Goal: Transaction & Acquisition: Purchase product/service

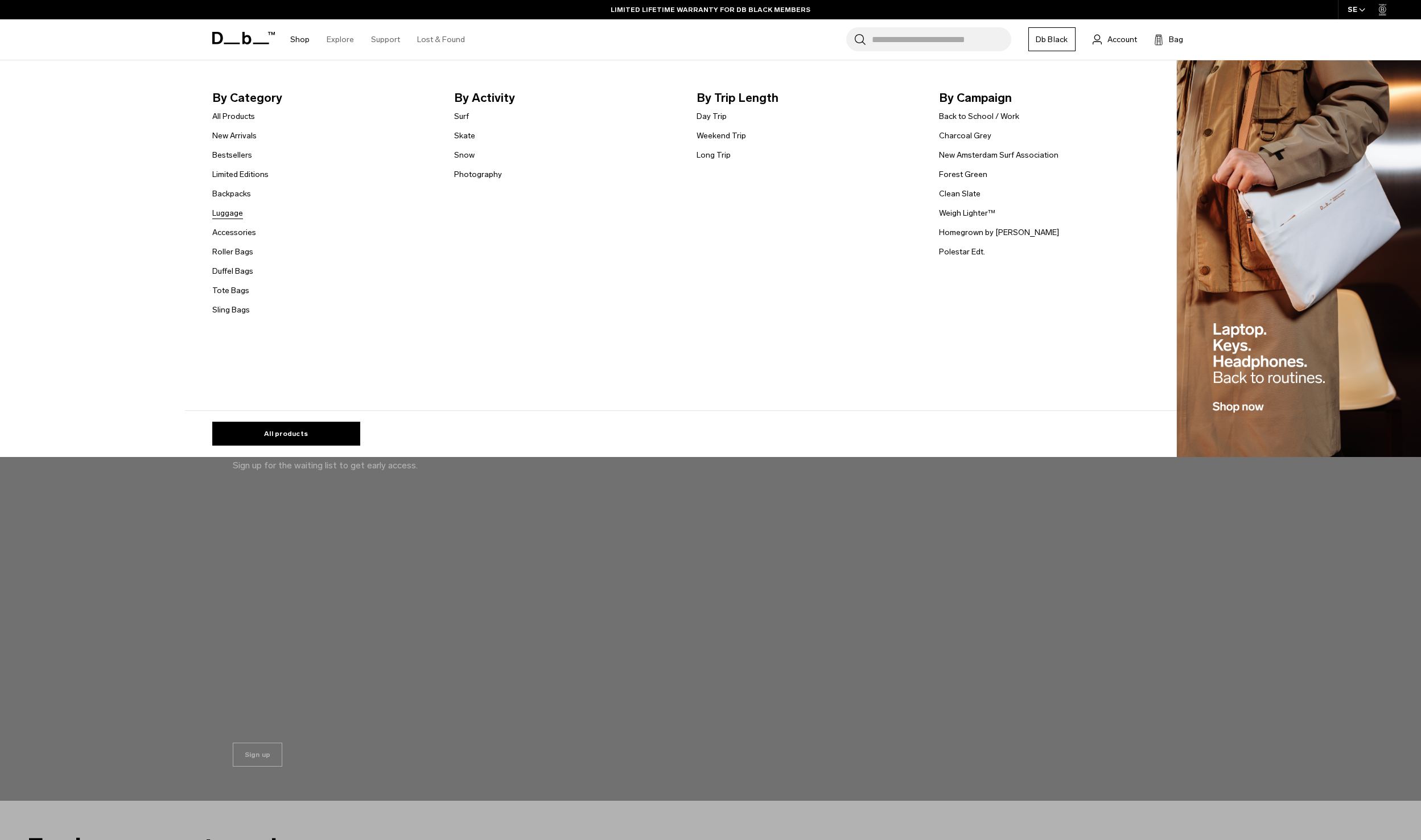
click at [238, 210] on link "Luggage" at bounding box center [227, 213] width 31 height 12
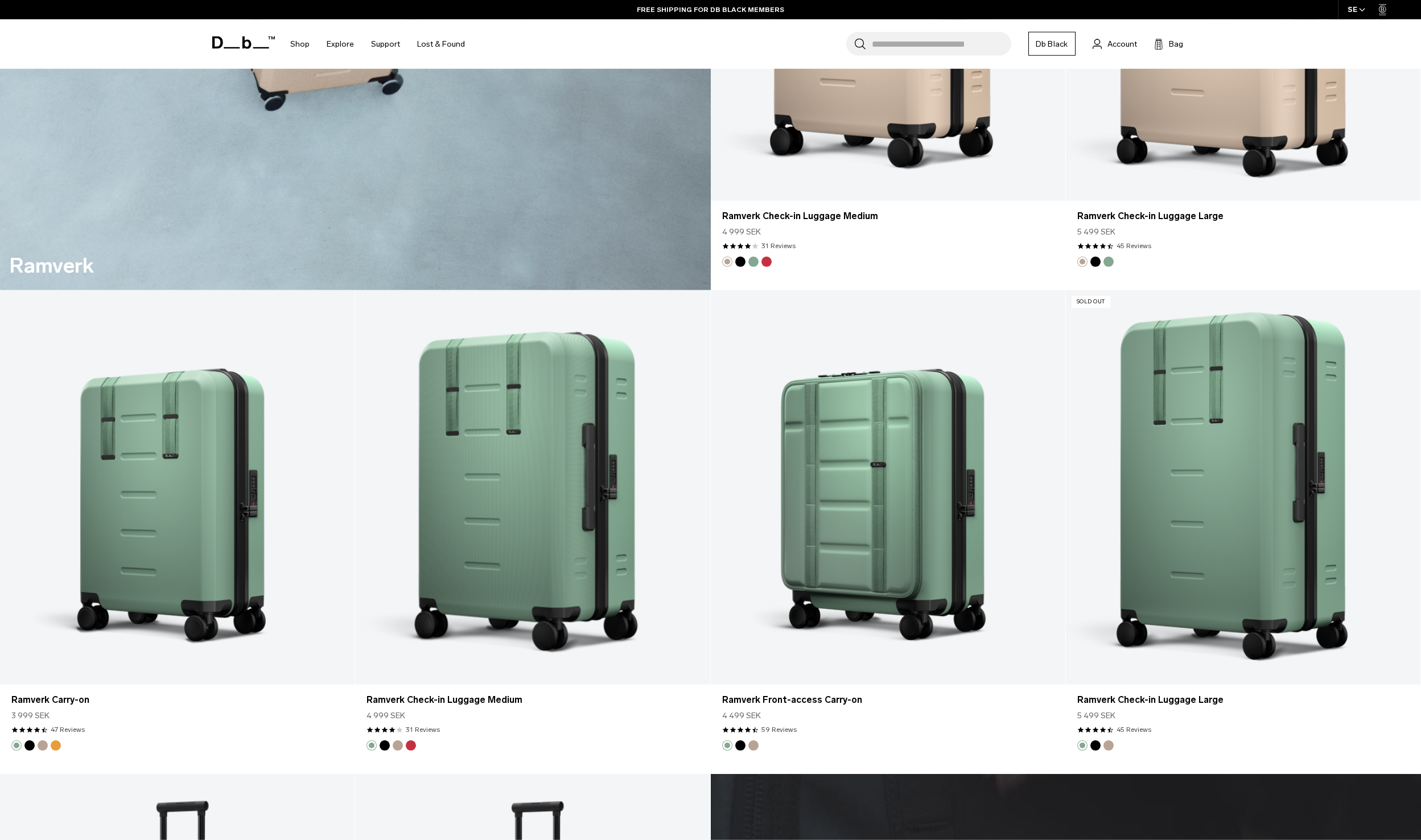
scroll to position [3060, 0]
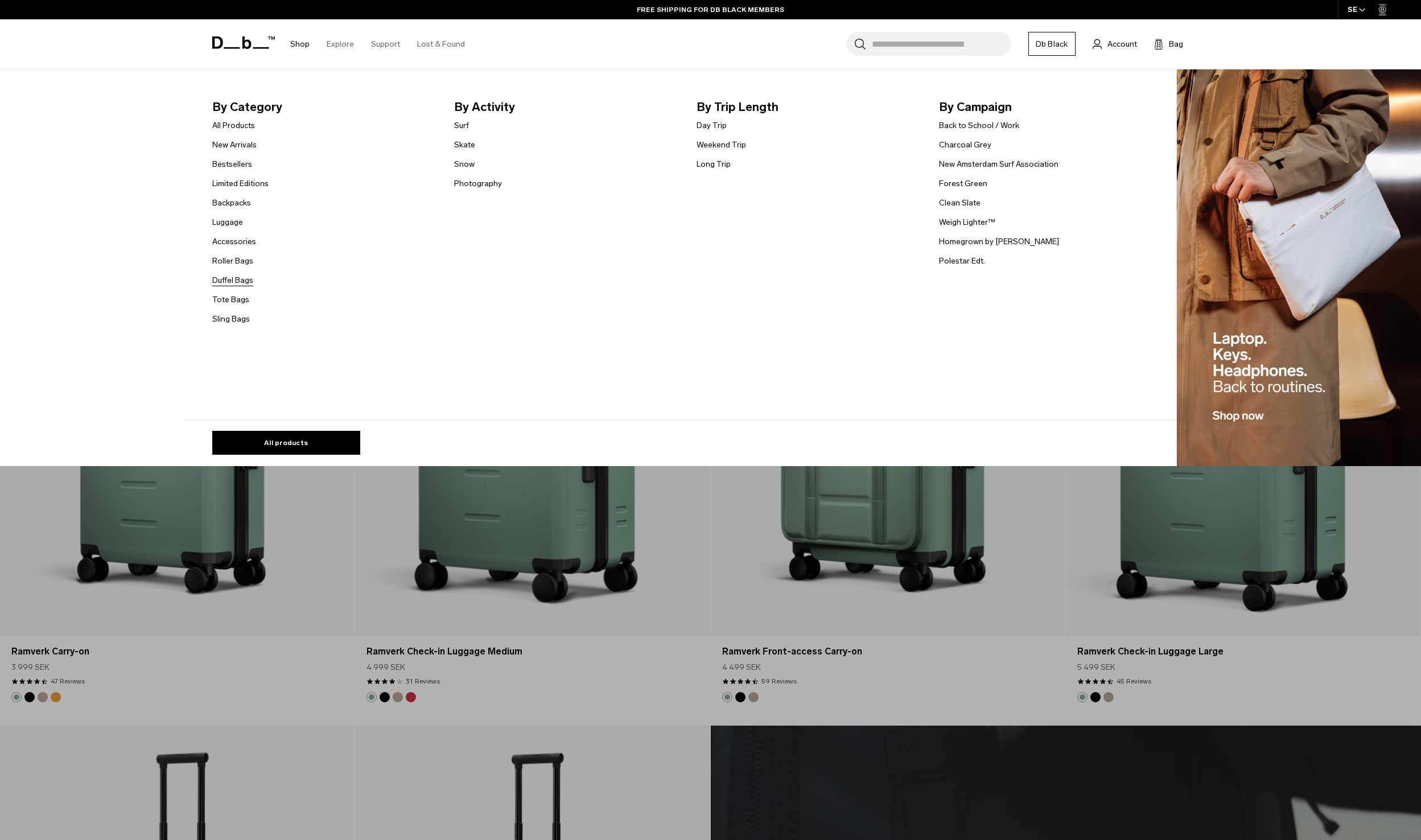
click at [244, 282] on link "Duffel Bags" at bounding box center [233, 281] width 41 height 12
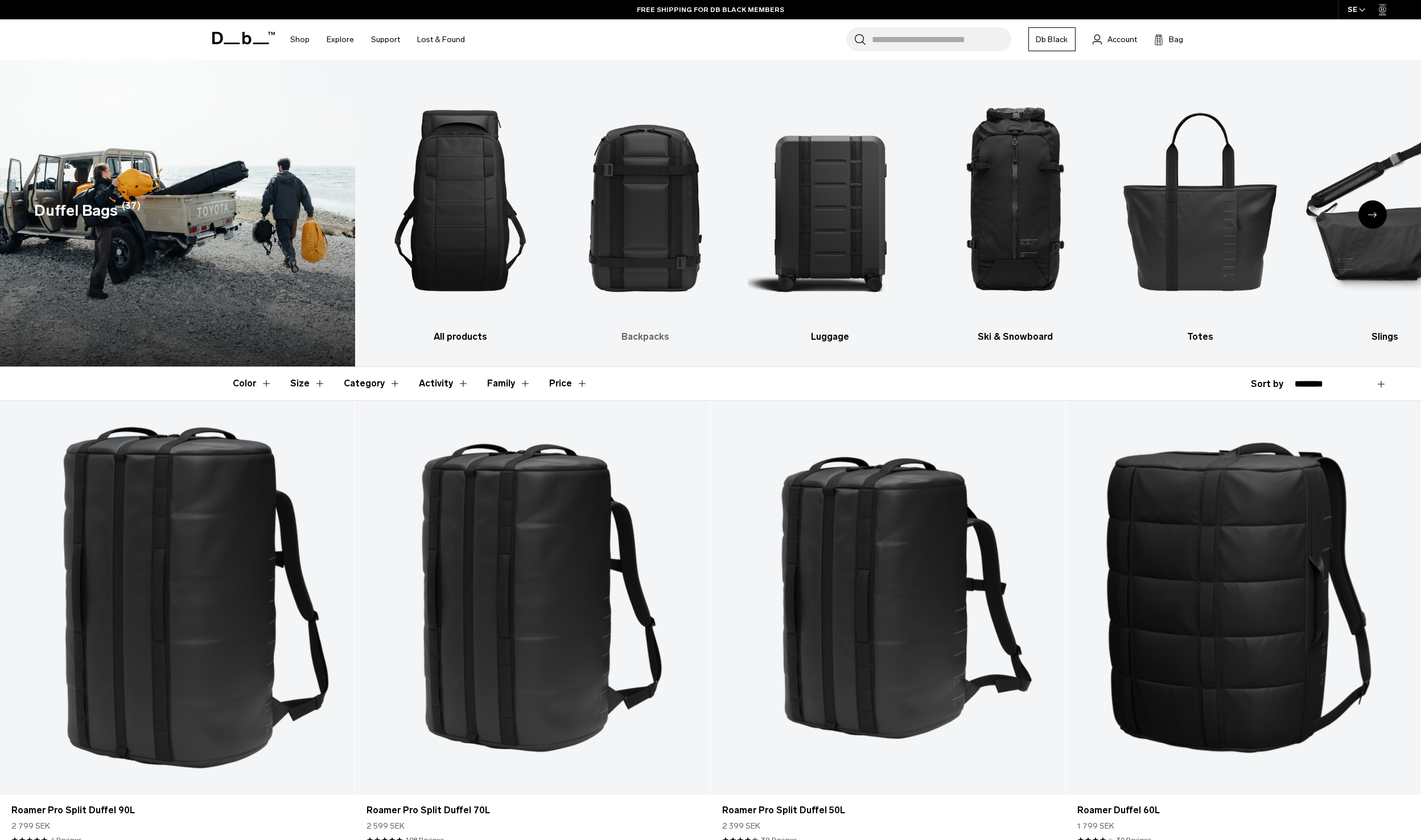
click at [624, 213] on img "2 / 10" at bounding box center [646, 200] width 165 height 247
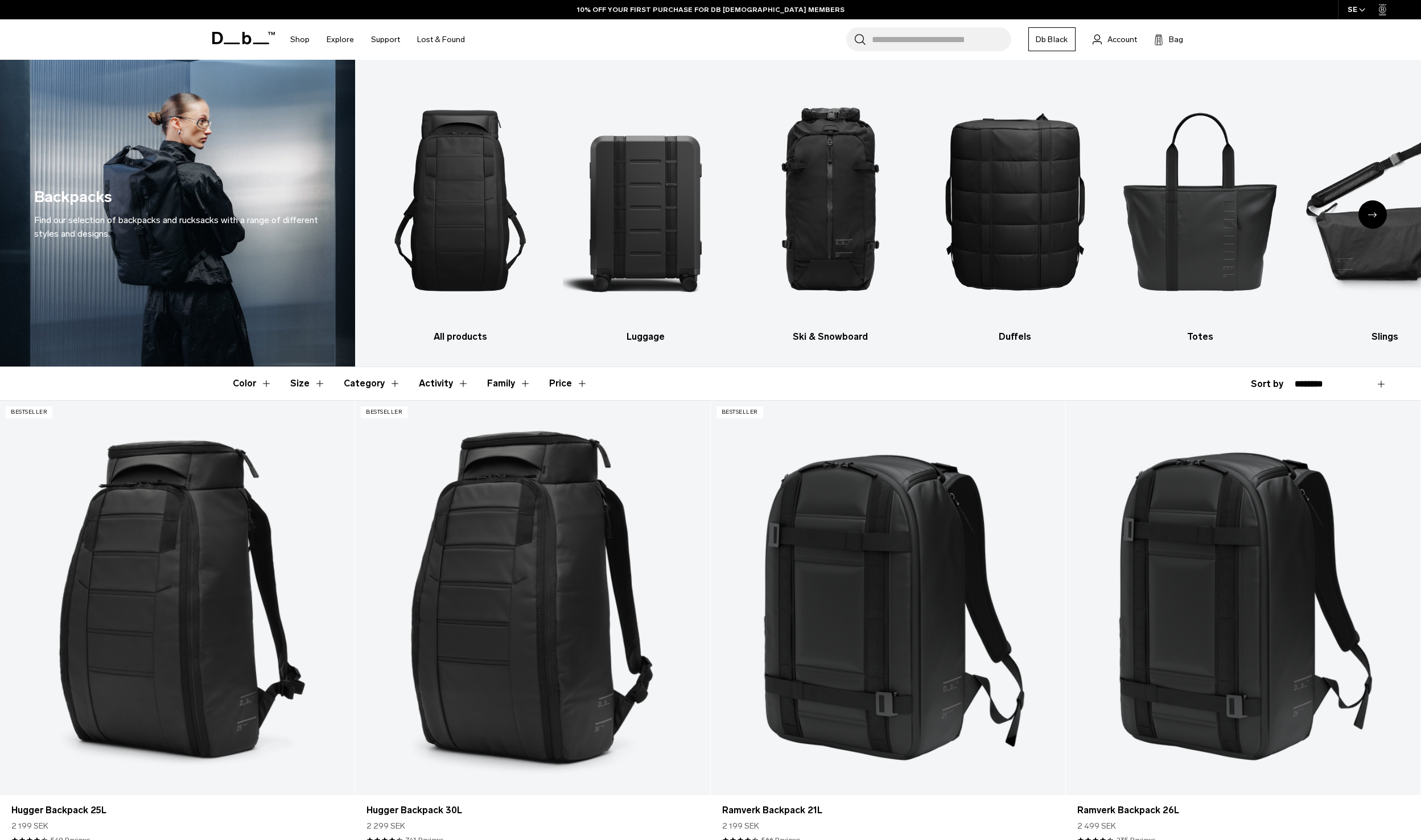
click at [308, 382] on button "Size" at bounding box center [308, 384] width 35 height 33
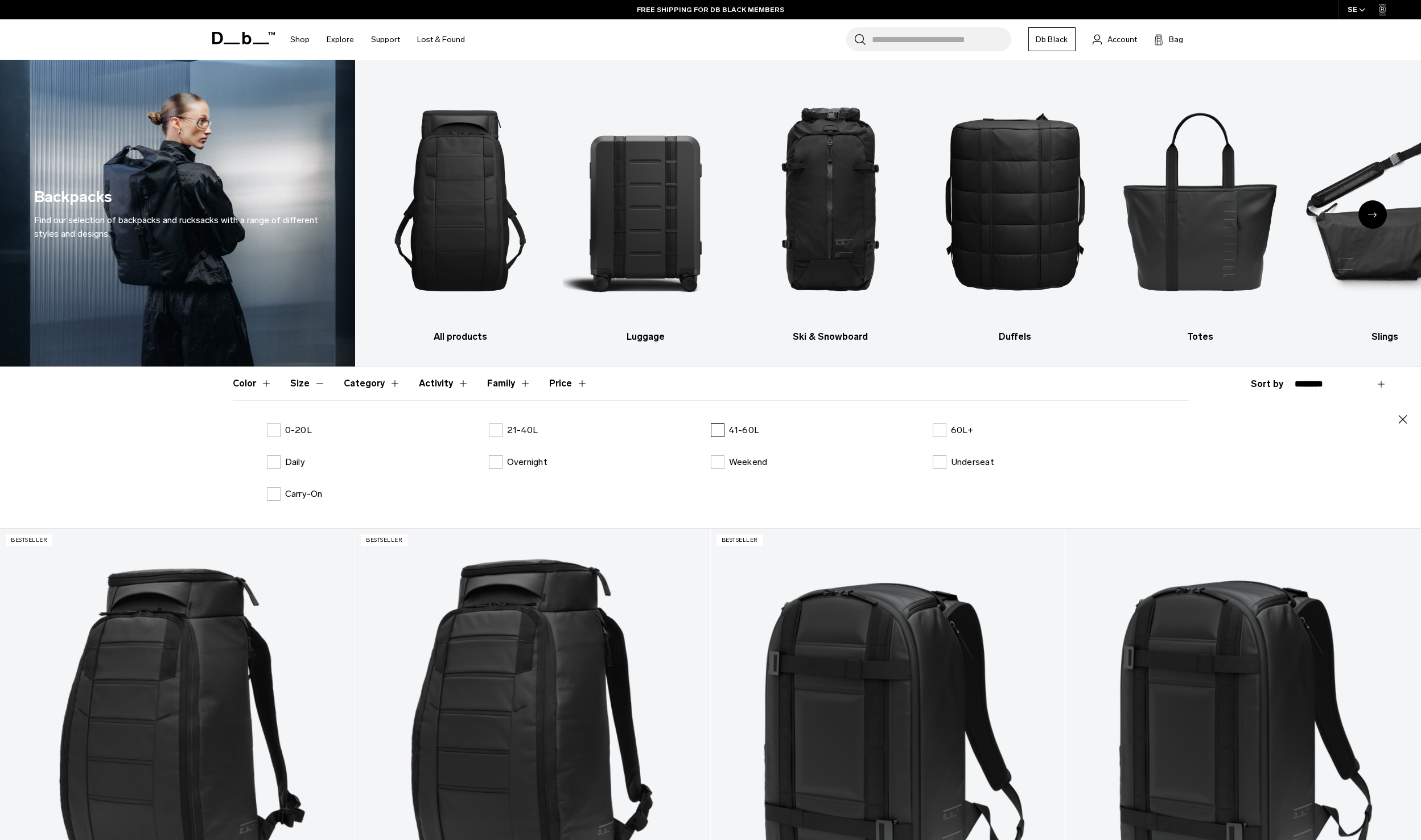
click at [721, 424] on label "41-60L" at bounding box center [736, 430] width 49 height 14
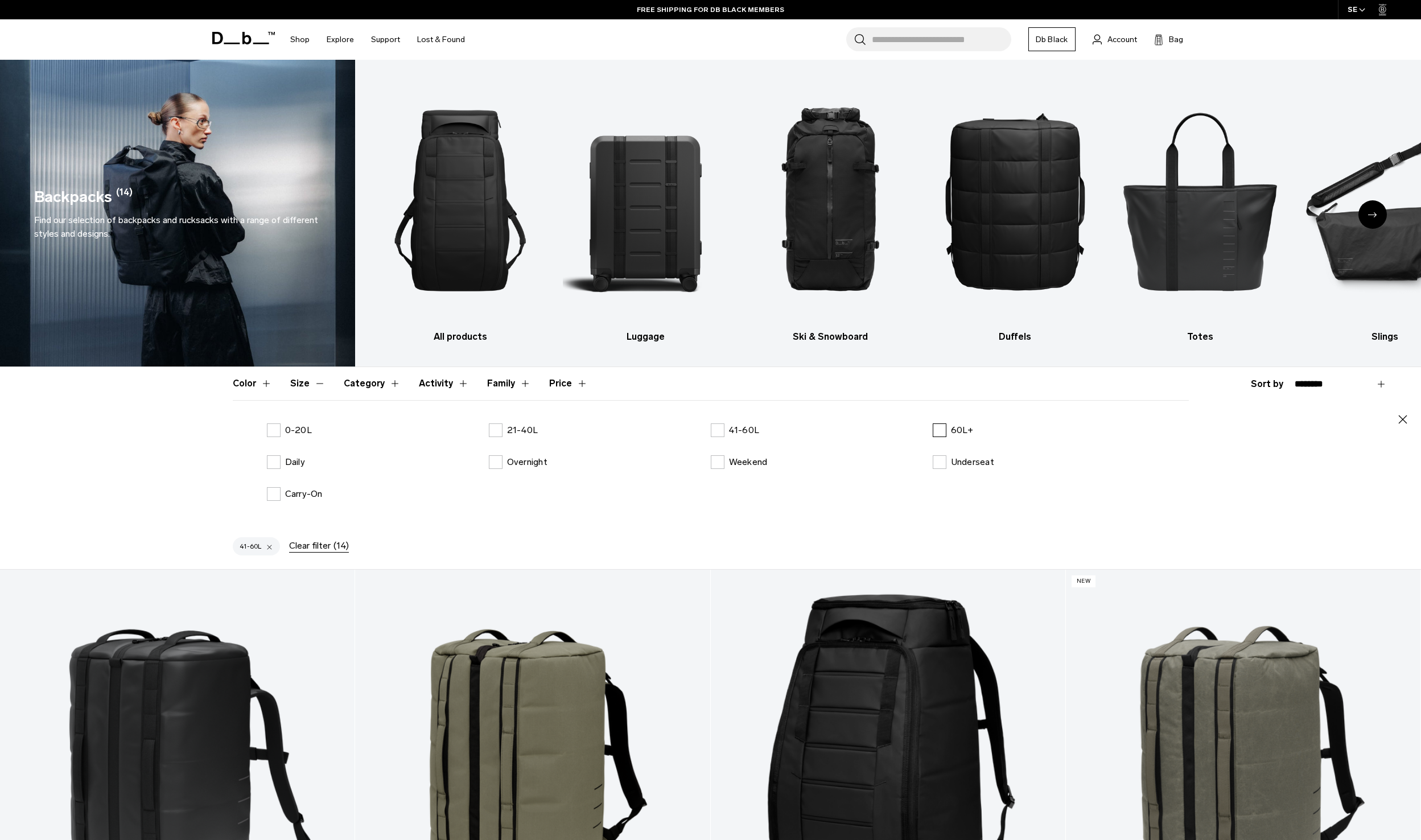
click at [943, 428] on label "60L+" at bounding box center [953, 430] width 41 height 14
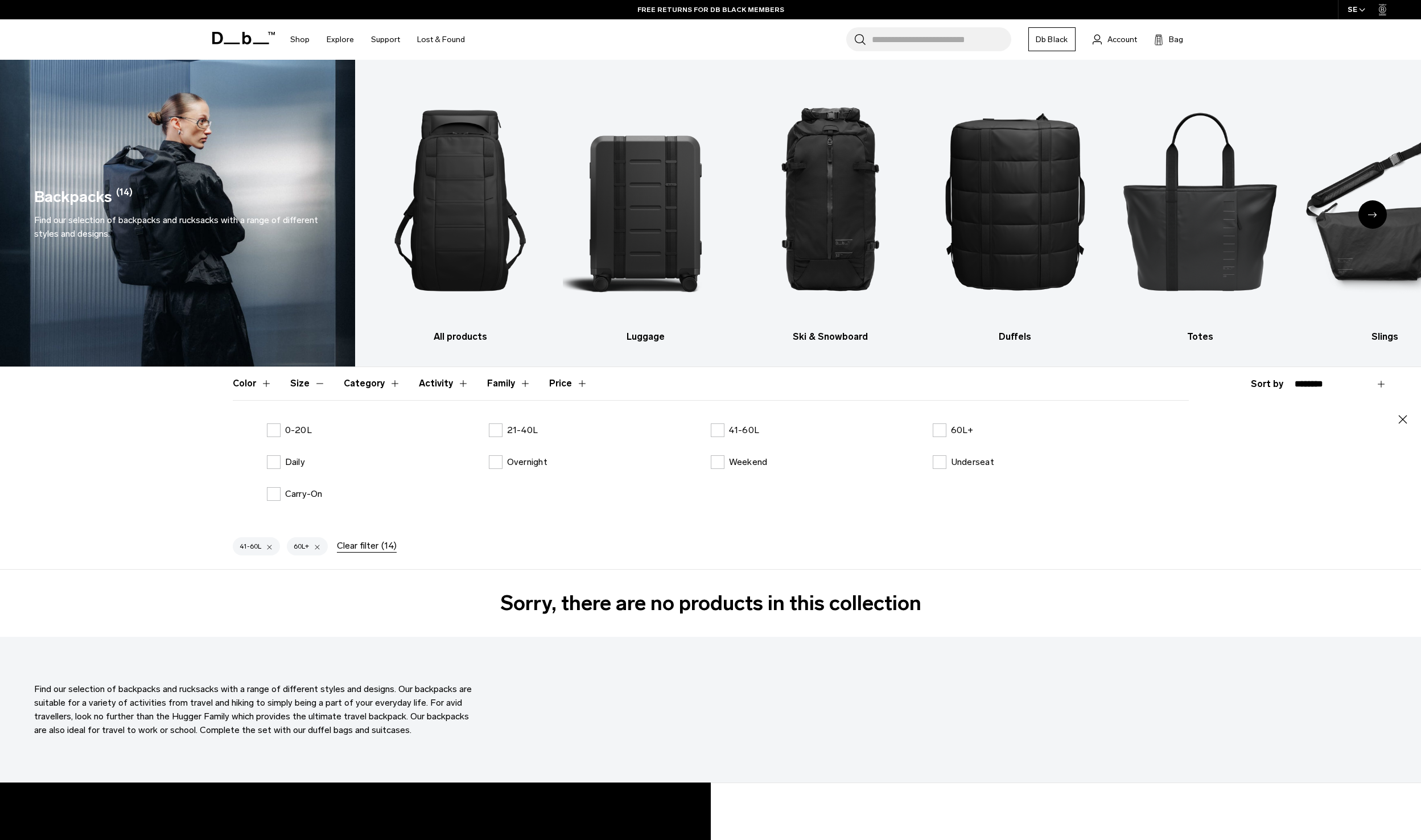
click at [1400, 421] on icon "button" at bounding box center [1403, 420] width 14 height 14
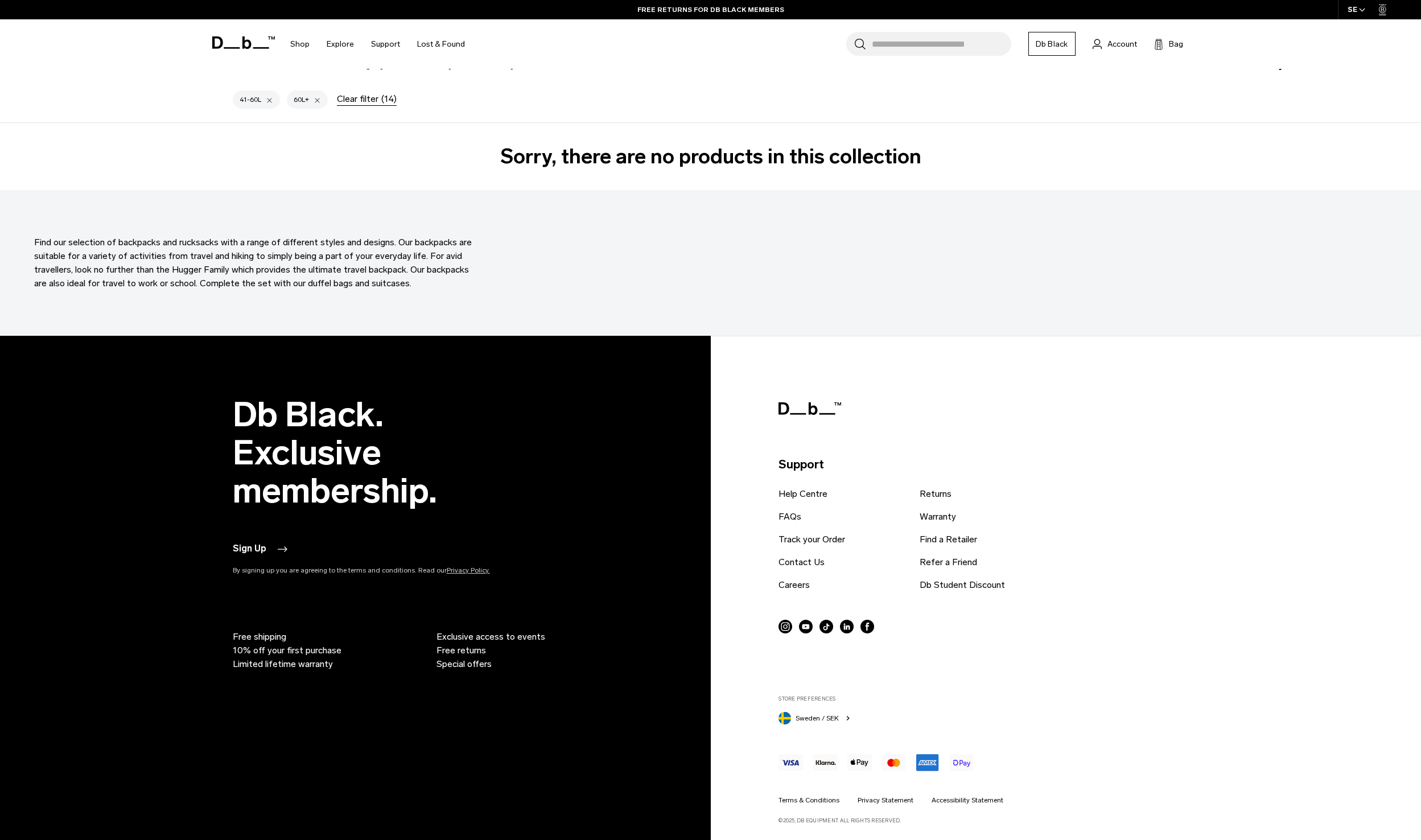
scroll to position [54, 0]
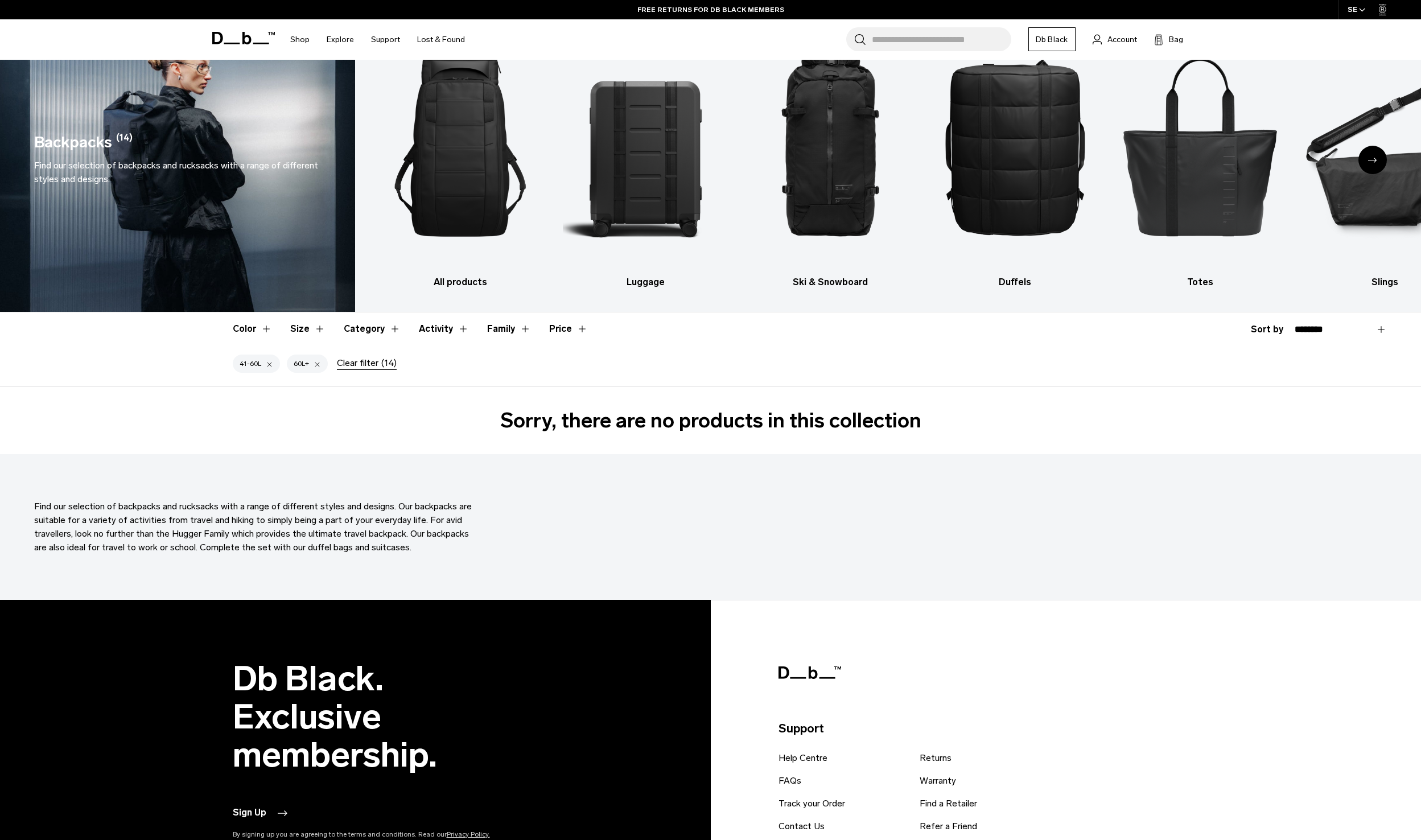
click at [270, 363] on div at bounding box center [270, 363] width 8 height 10
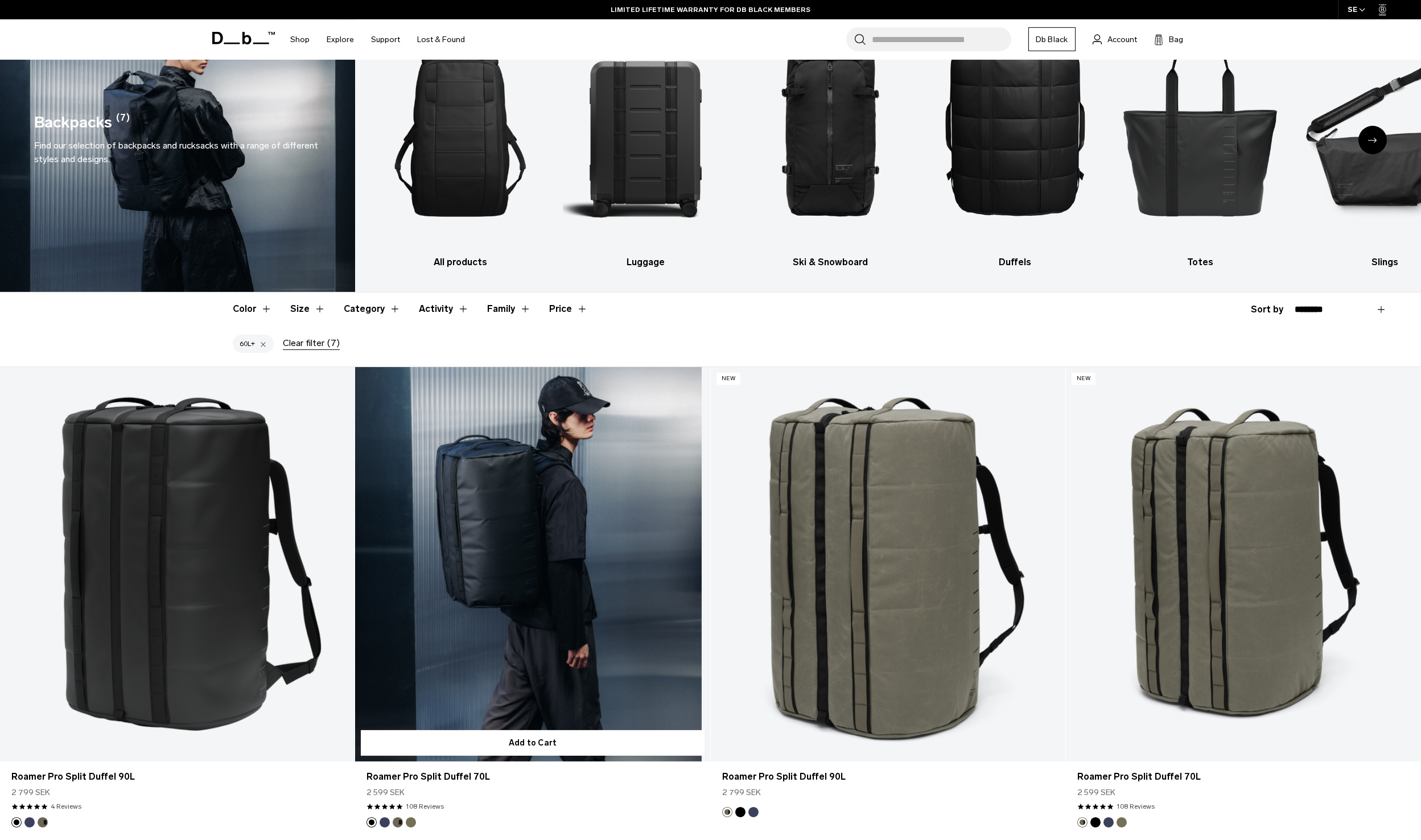
scroll to position [146, 0]
